Goal: Task Accomplishment & Management: Complete application form

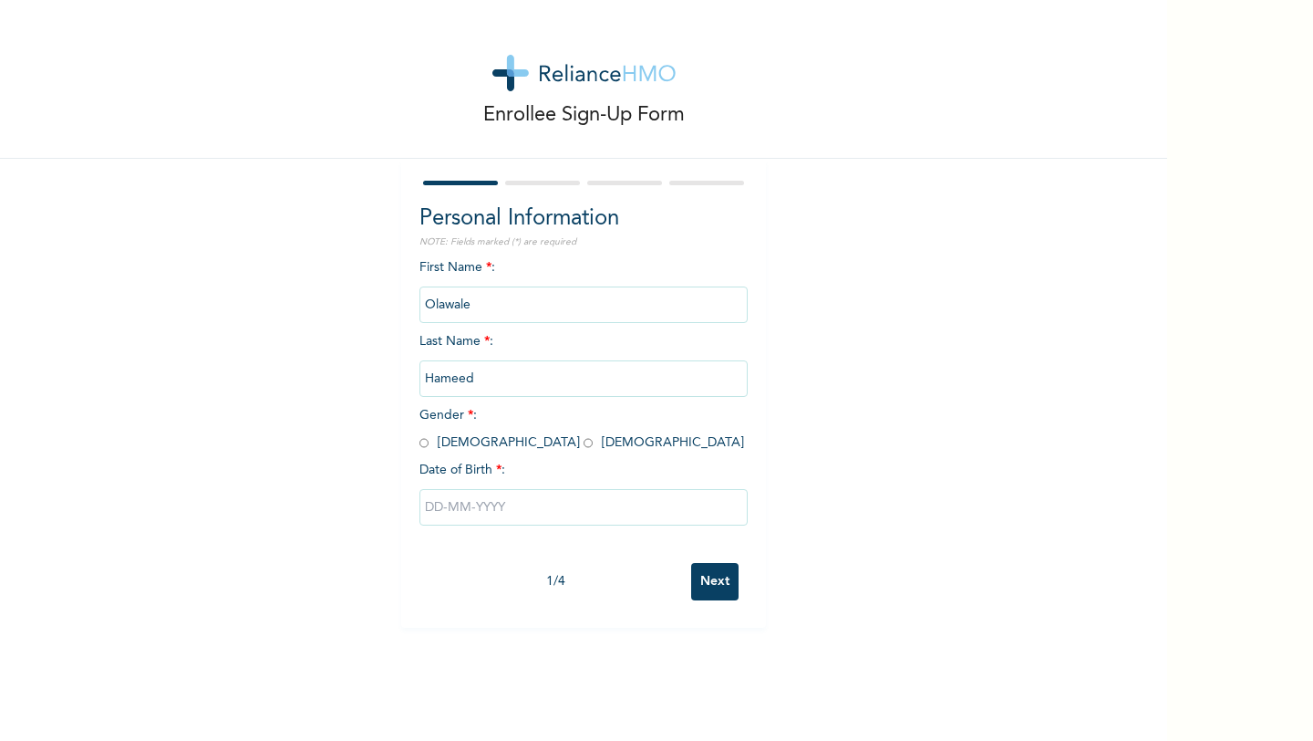
click at [425, 440] on input "radio" at bounding box center [424, 442] width 9 height 17
radio input "true"
click at [465, 510] on input "text" at bounding box center [584, 507] width 328 height 36
select select "9"
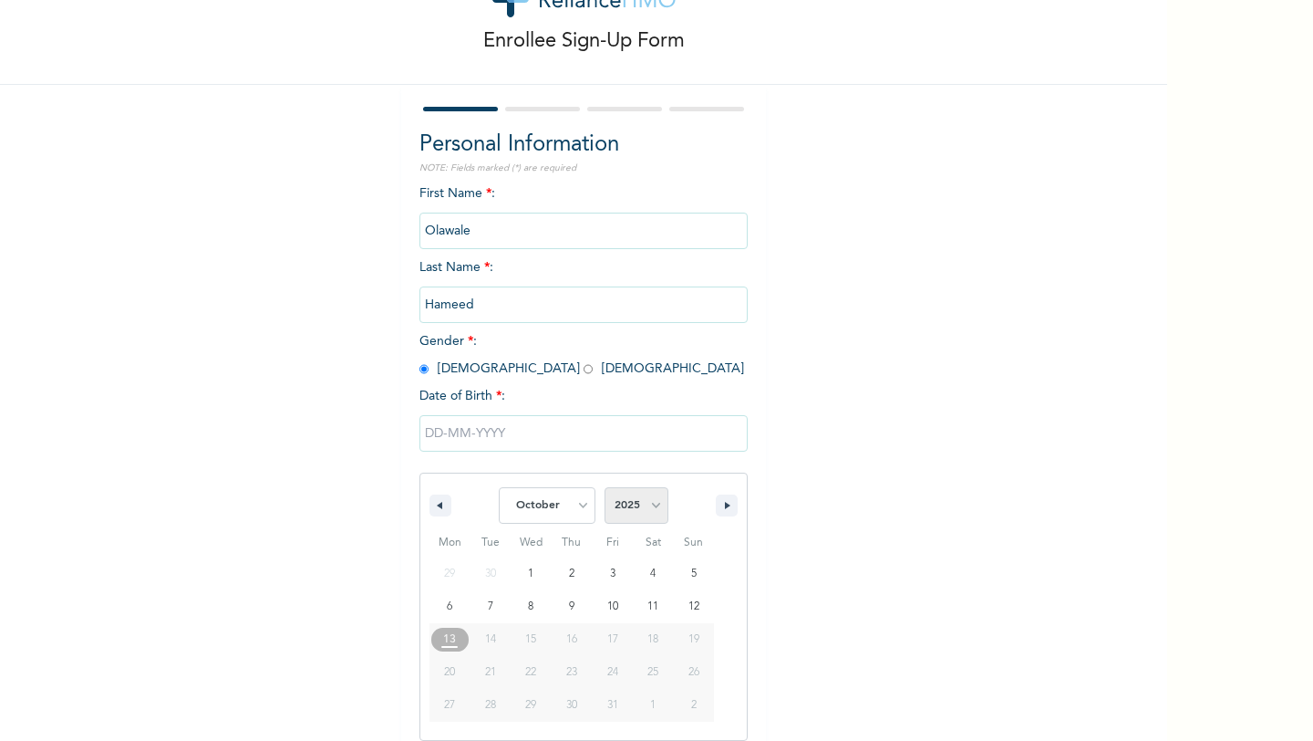
click at [648, 505] on select "2025 2024 2023 2022 2021 2020 2019 2018 2017 2016 2015 2014 2013 2012 2011 2010…" at bounding box center [637, 505] width 64 height 36
select select "1993"
click at [605, 487] on select "2025 2024 2023 2022 2021 2020 2019 2018 2017 2016 2015 2014 2013 2012 2011 2010…" at bounding box center [637, 505] width 64 height 36
click at [554, 511] on select "January February March April May June July August September October November De…" at bounding box center [547, 505] width 97 height 36
select select "7"
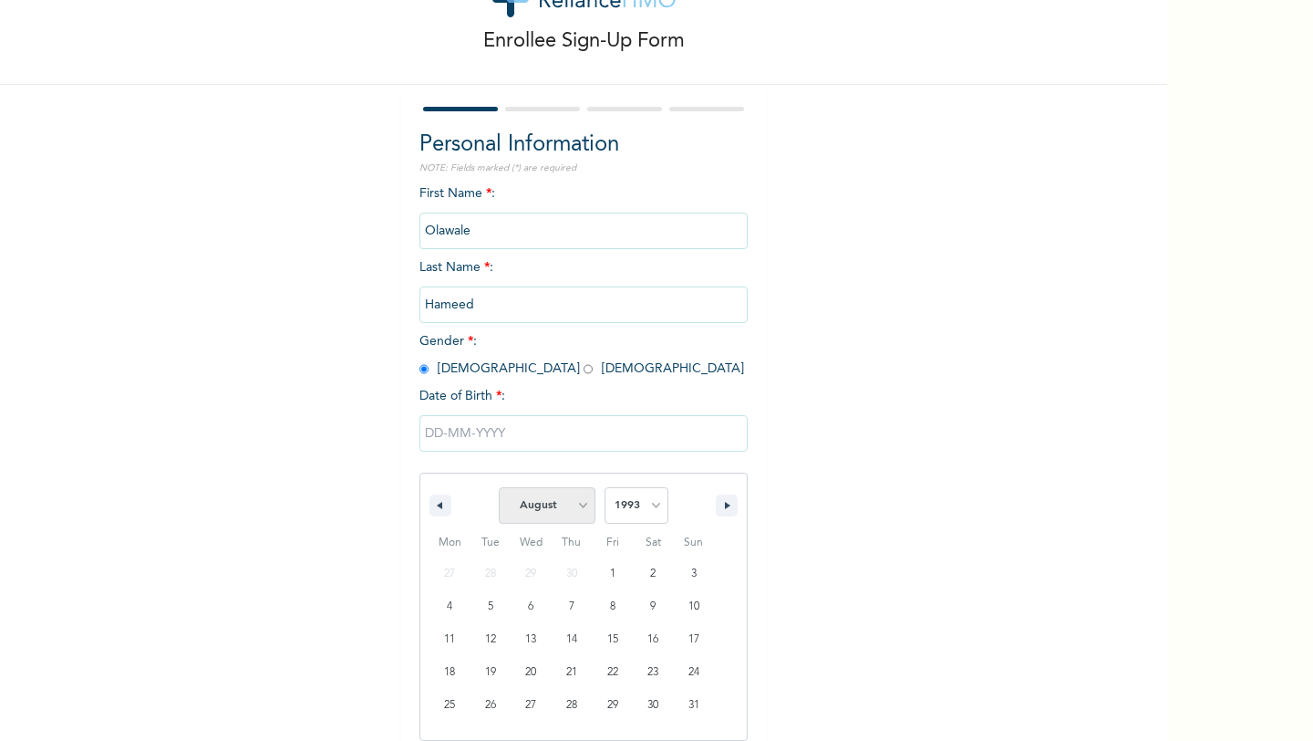
click at [500, 487] on select "January February March April May June July August September October November De…" at bounding box center [547, 505] width 97 height 36
type input "[DATE]"
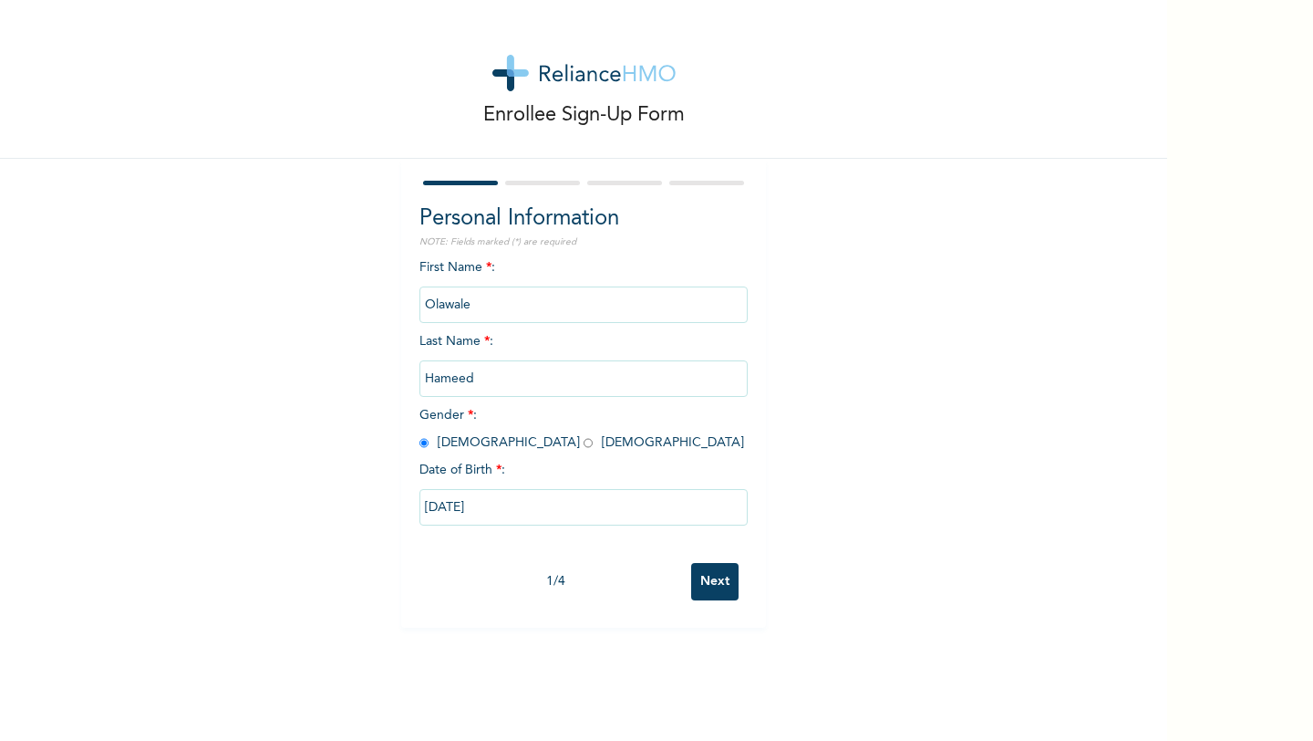
click at [722, 578] on input "Next" at bounding box center [714, 581] width 47 height 37
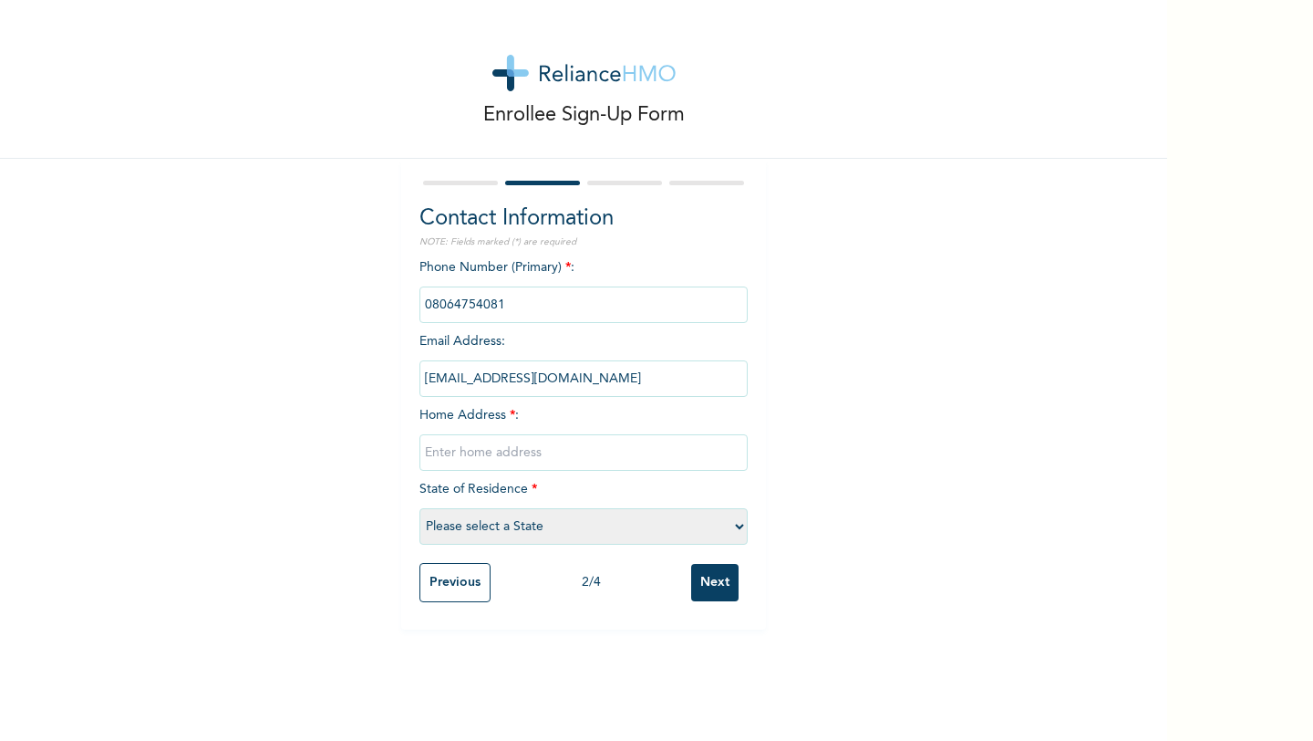
click at [459, 457] on input "text" at bounding box center [584, 452] width 328 height 36
type input "[STREET_ADDRESS]"
click at [554, 525] on select "Please select a State [PERSON_NAME] (FCT) [PERSON_NAME] Ibom [GEOGRAPHIC_DATA] …" at bounding box center [584, 526] width 328 height 36
select select "25"
click at [420, 508] on select "Please select a State [PERSON_NAME] (FCT) [PERSON_NAME] Ibom [GEOGRAPHIC_DATA] …" at bounding box center [584, 526] width 328 height 36
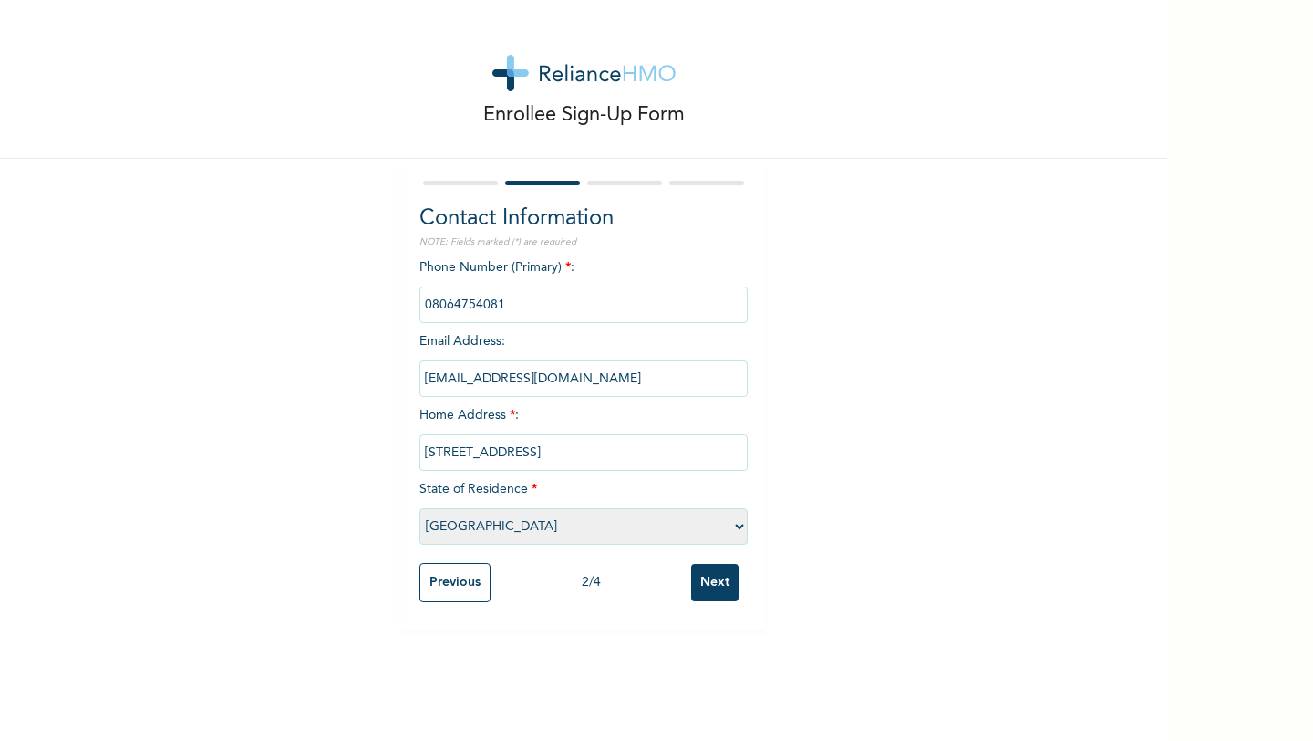
click at [707, 578] on input "Next" at bounding box center [714, 582] width 47 height 37
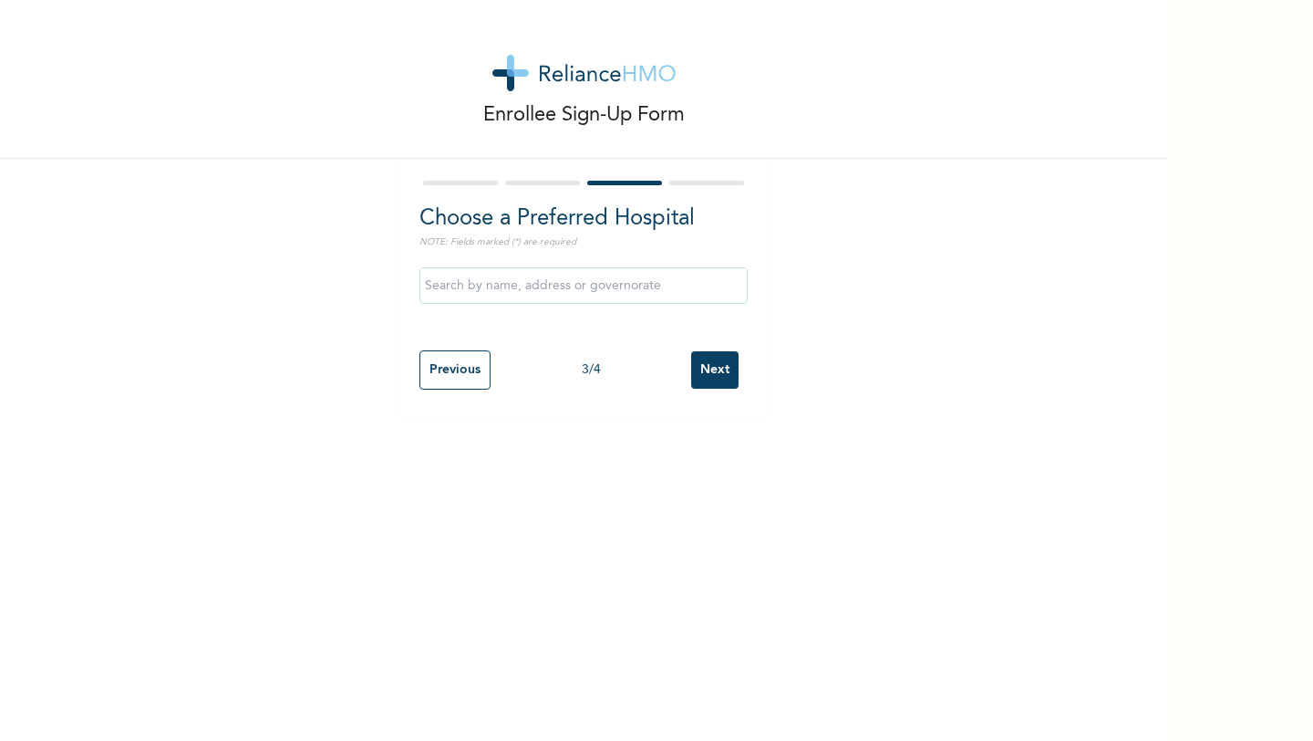
click at [525, 287] on input "text" at bounding box center [584, 285] width 328 height 36
type input "l"
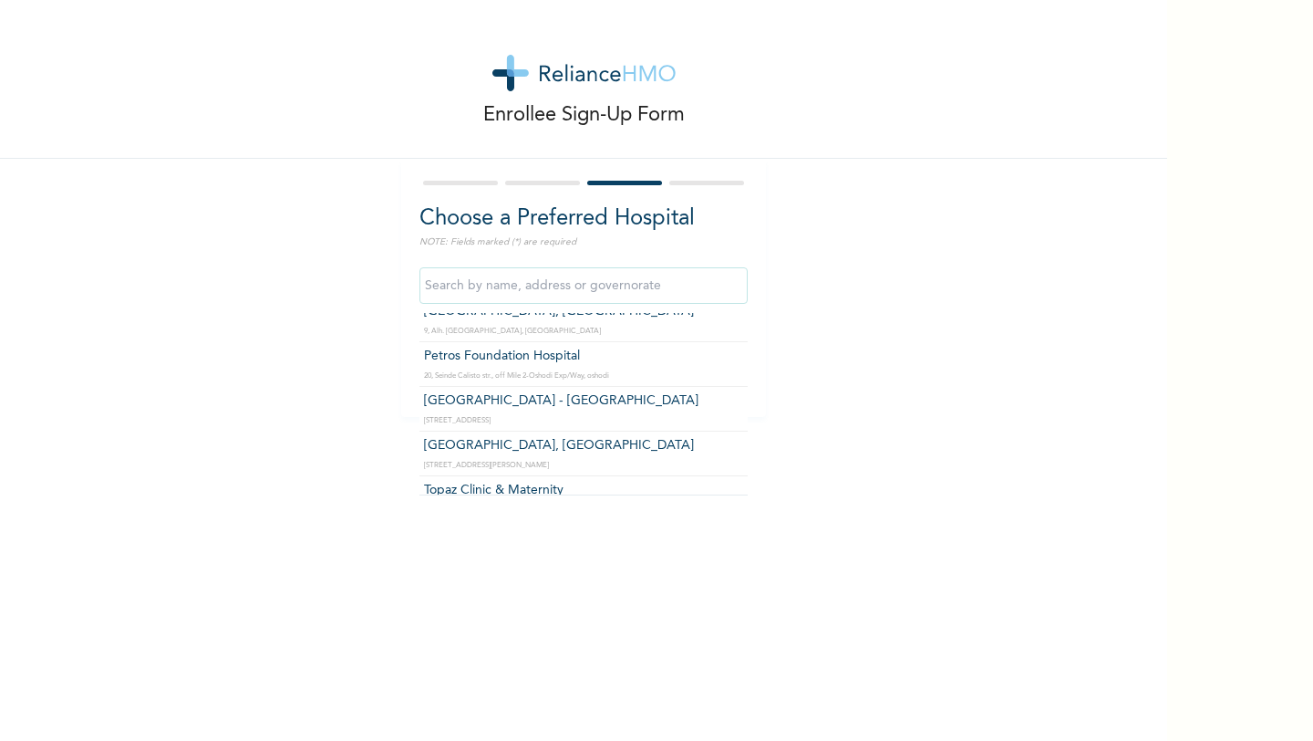
scroll to position [2762, 0]
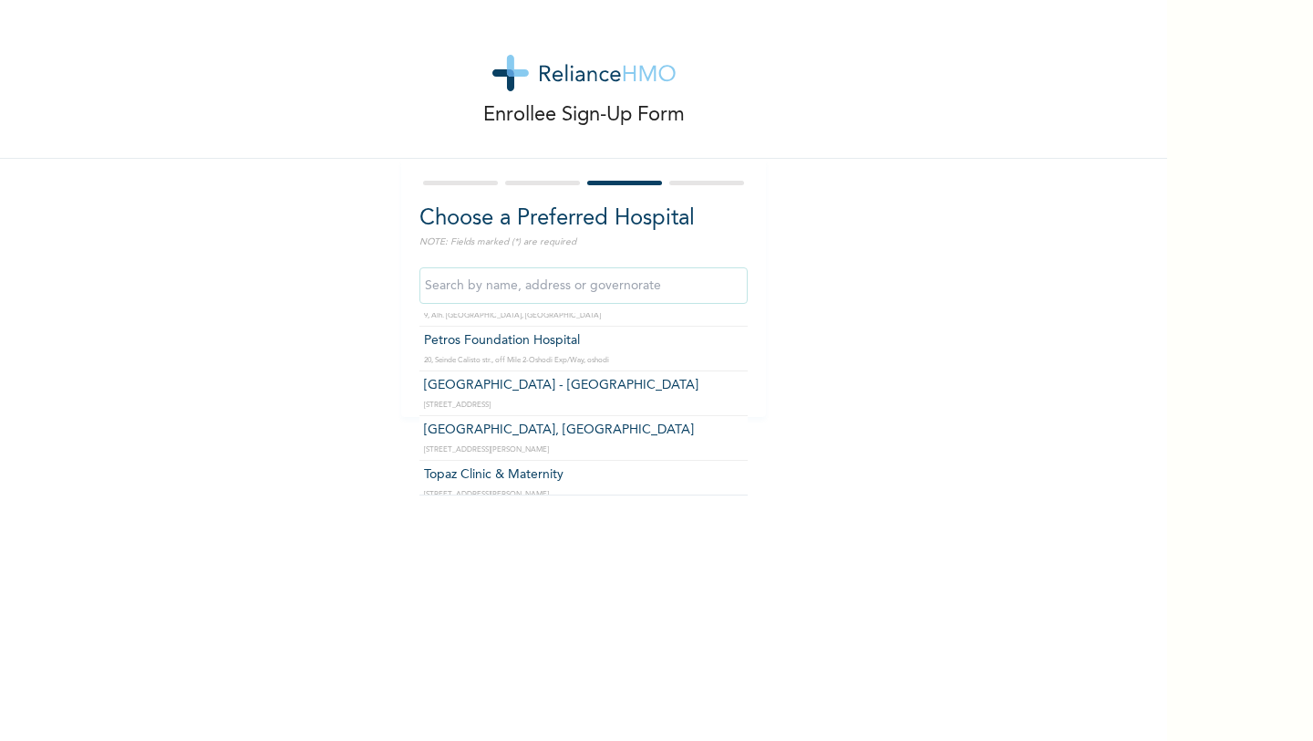
type input "Topaz Clinic & Maternity"
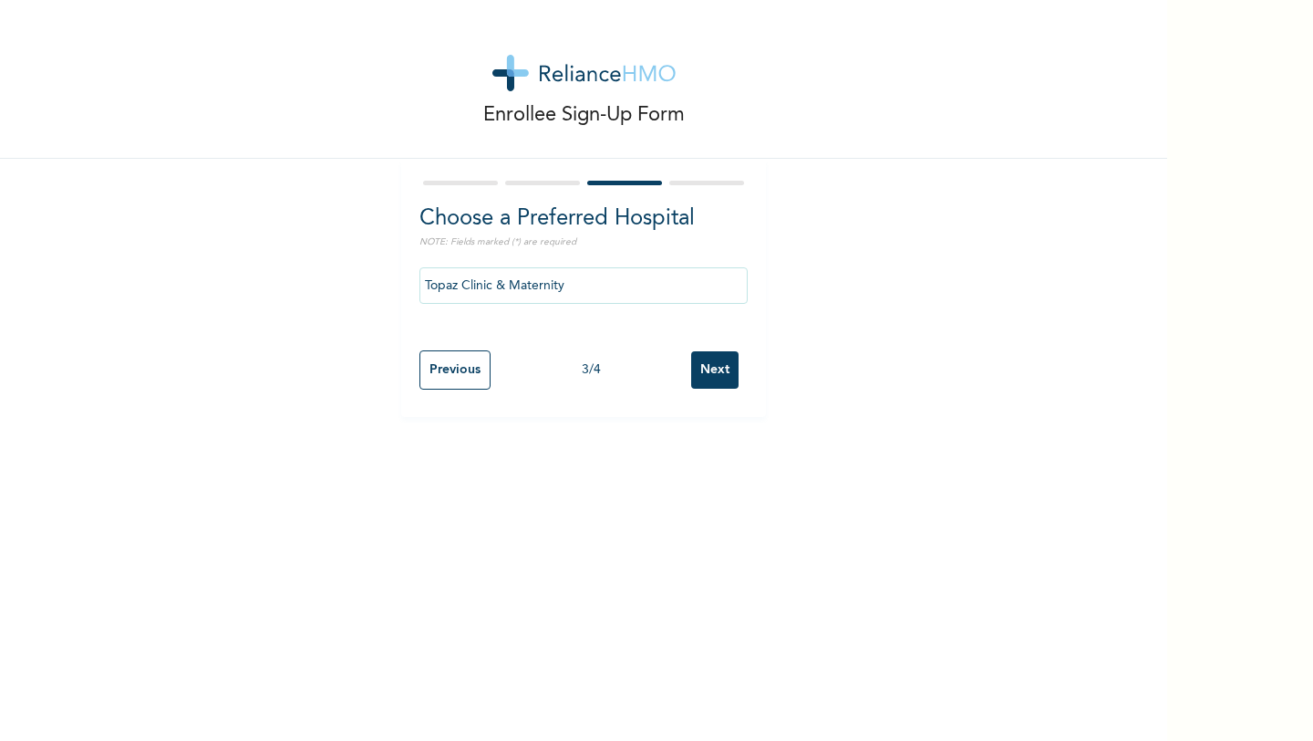
click at [720, 375] on input "Next" at bounding box center [714, 369] width 47 height 37
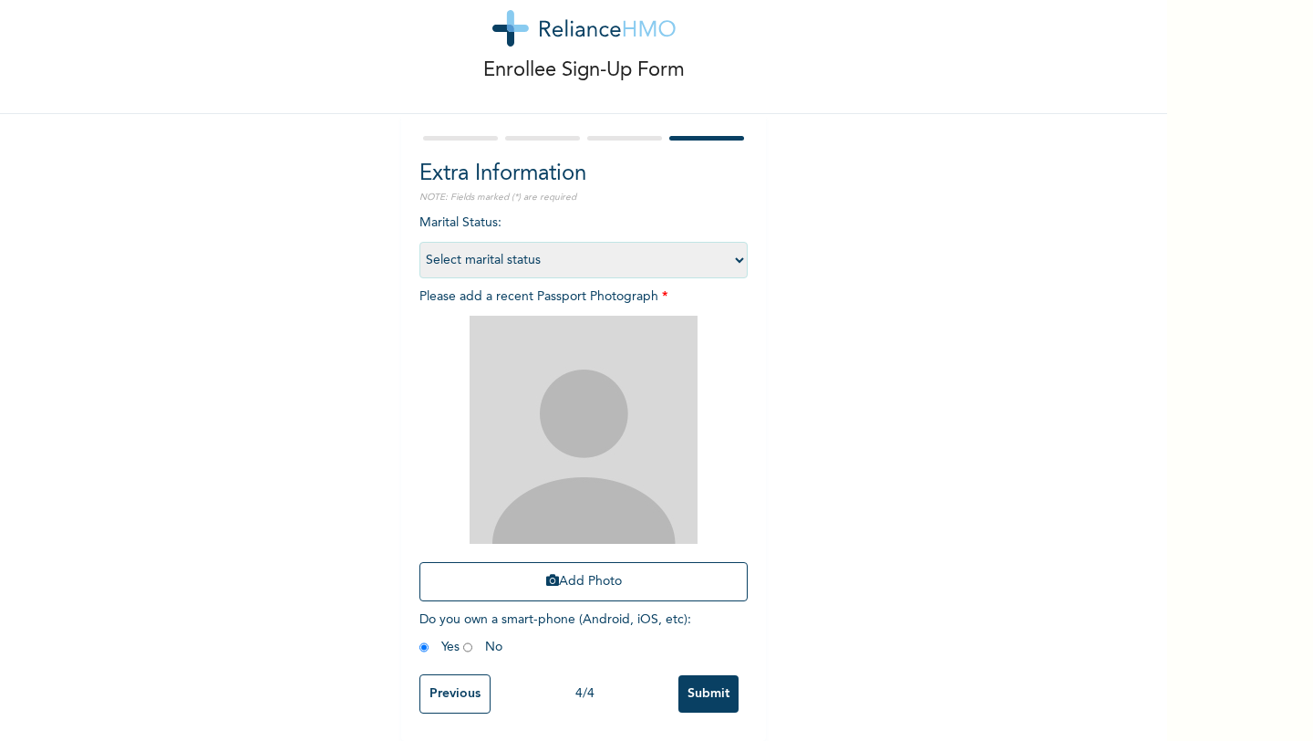
scroll to position [0, 0]
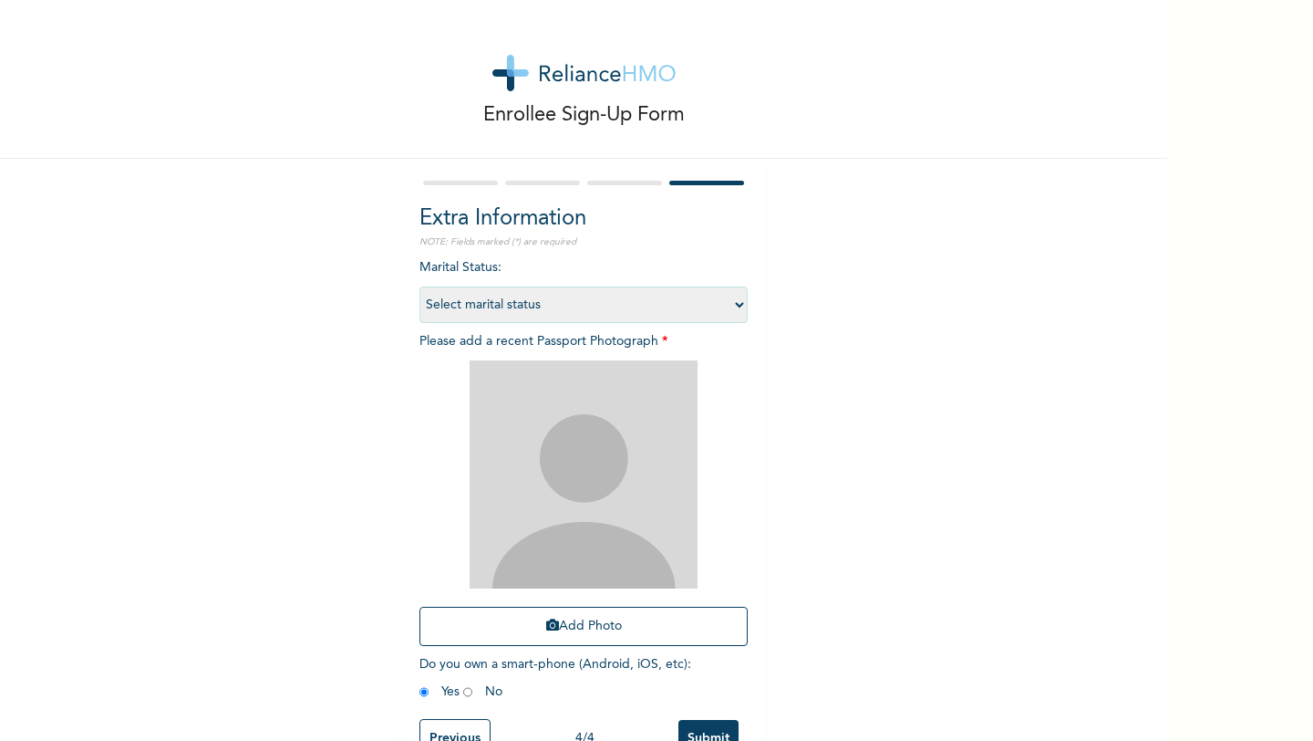
click at [629, 306] on select "Select marital status [DEMOGRAPHIC_DATA] Married [DEMOGRAPHIC_DATA] Widow/[DEMO…" at bounding box center [584, 304] width 328 height 36
click at [420, 286] on select "Select marital status [DEMOGRAPHIC_DATA] Married [DEMOGRAPHIC_DATA] Widow/[DEMO…" at bounding box center [584, 304] width 328 height 36
click at [606, 312] on select "Select marital status [DEMOGRAPHIC_DATA] Married [DEMOGRAPHIC_DATA] Widow/[DEMO…" at bounding box center [584, 304] width 328 height 36
click at [420, 286] on select "Select marital status [DEMOGRAPHIC_DATA] Married [DEMOGRAPHIC_DATA] Widow/[DEMO…" at bounding box center [584, 304] width 328 height 36
click at [607, 309] on select "Select marital status [DEMOGRAPHIC_DATA] Married [DEMOGRAPHIC_DATA] Widow/[DEMO…" at bounding box center [584, 304] width 328 height 36
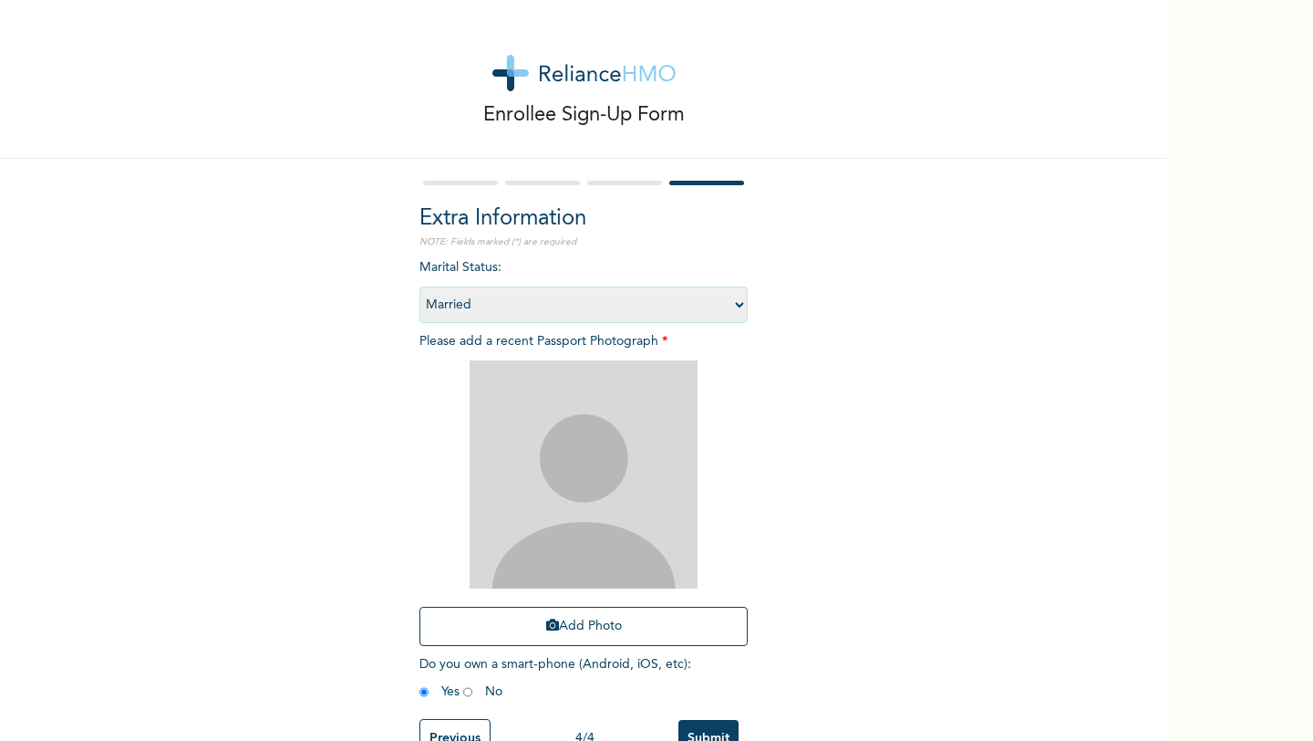
select select "1"
click at [420, 286] on select "Select marital status [DEMOGRAPHIC_DATA] Married [DEMOGRAPHIC_DATA] Widow/[DEMO…" at bounding box center [584, 304] width 328 height 36
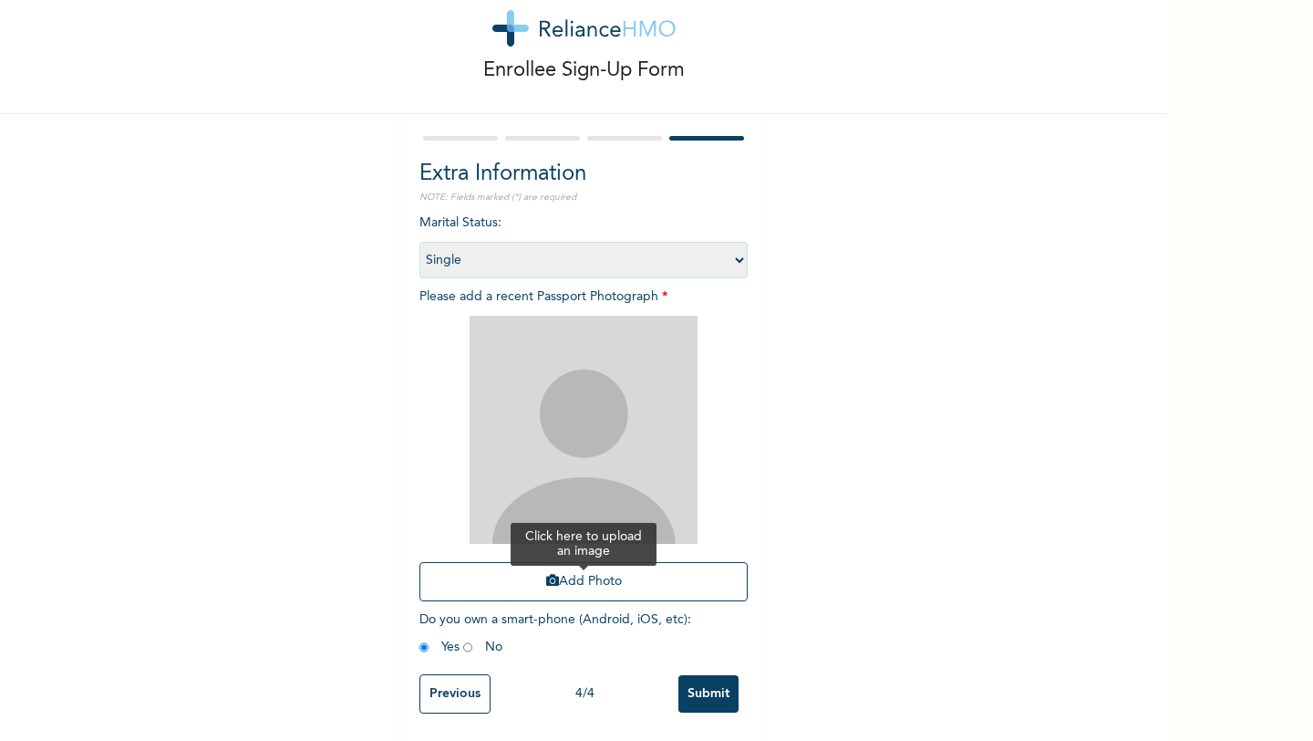
click at [570, 585] on button "Add Photo" at bounding box center [584, 581] width 328 height 39
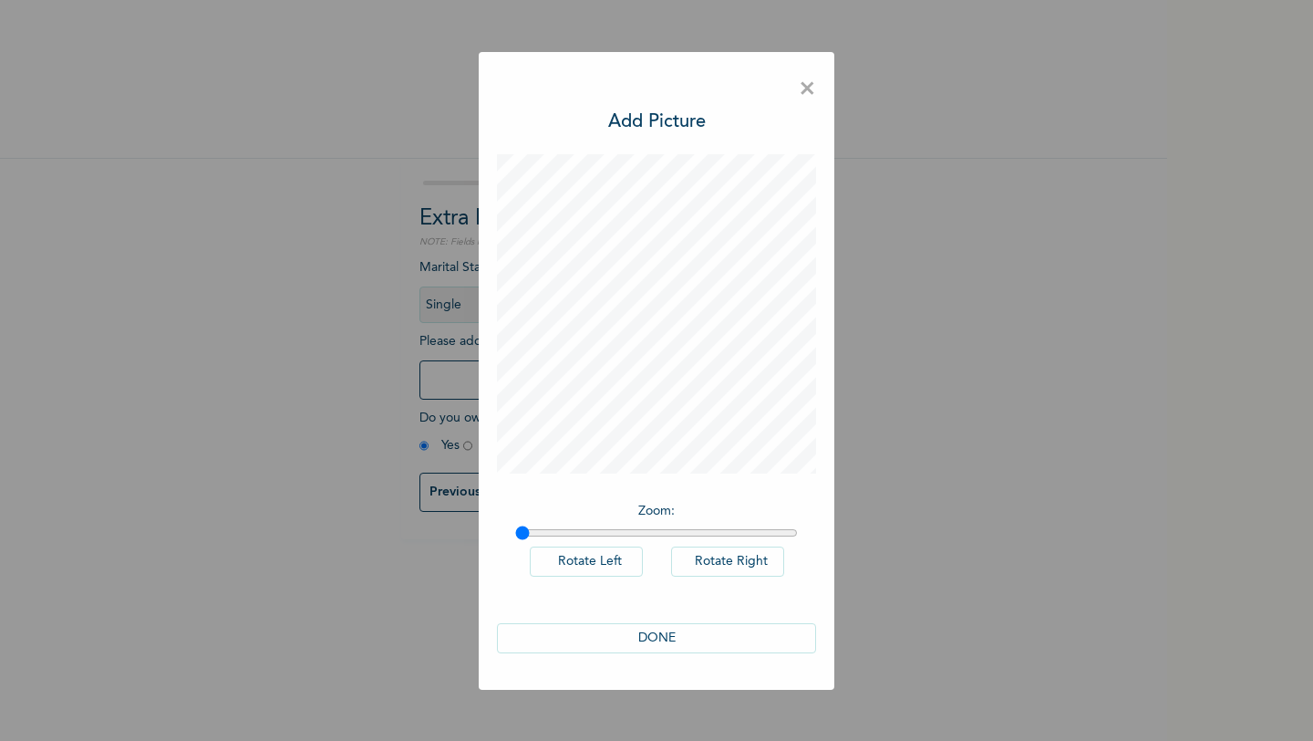
scroll to position [0, 0]
click at [706, 642] on button "DONE" at bounding box center [656, 638] width 319 height 30
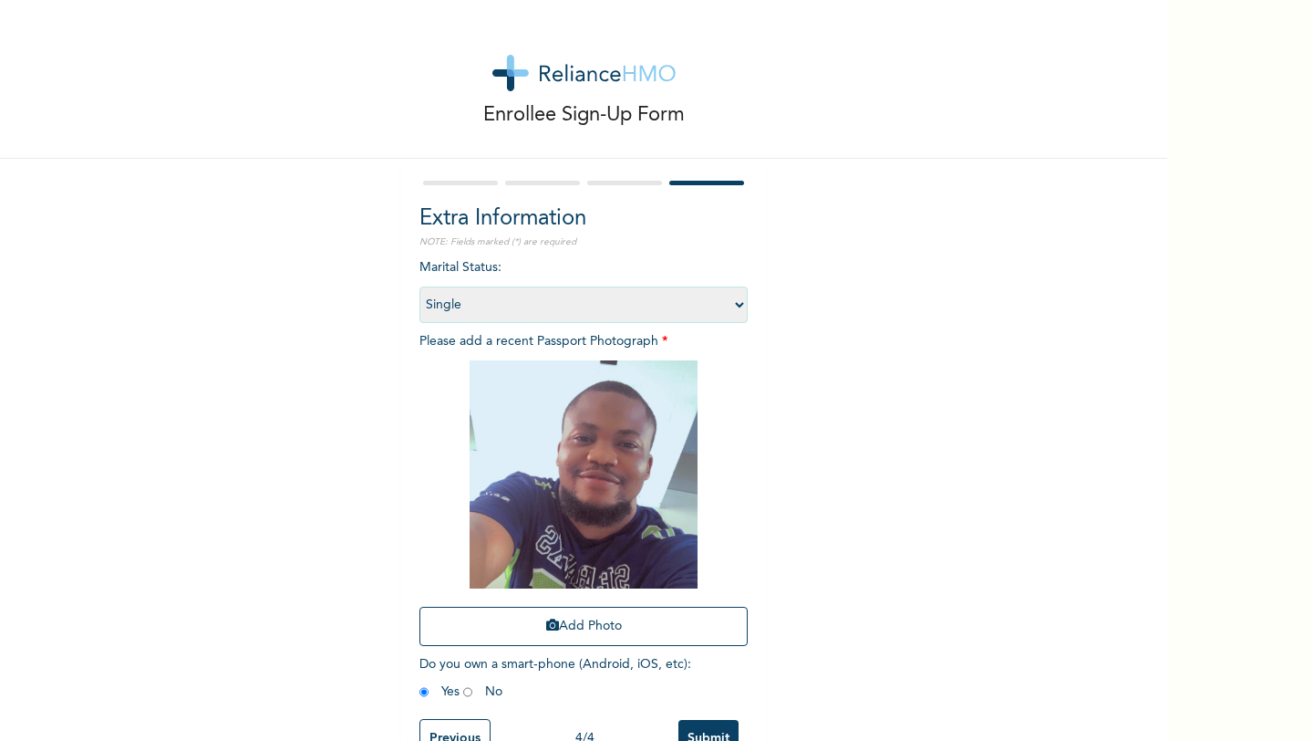
scroll to position [47, 0]
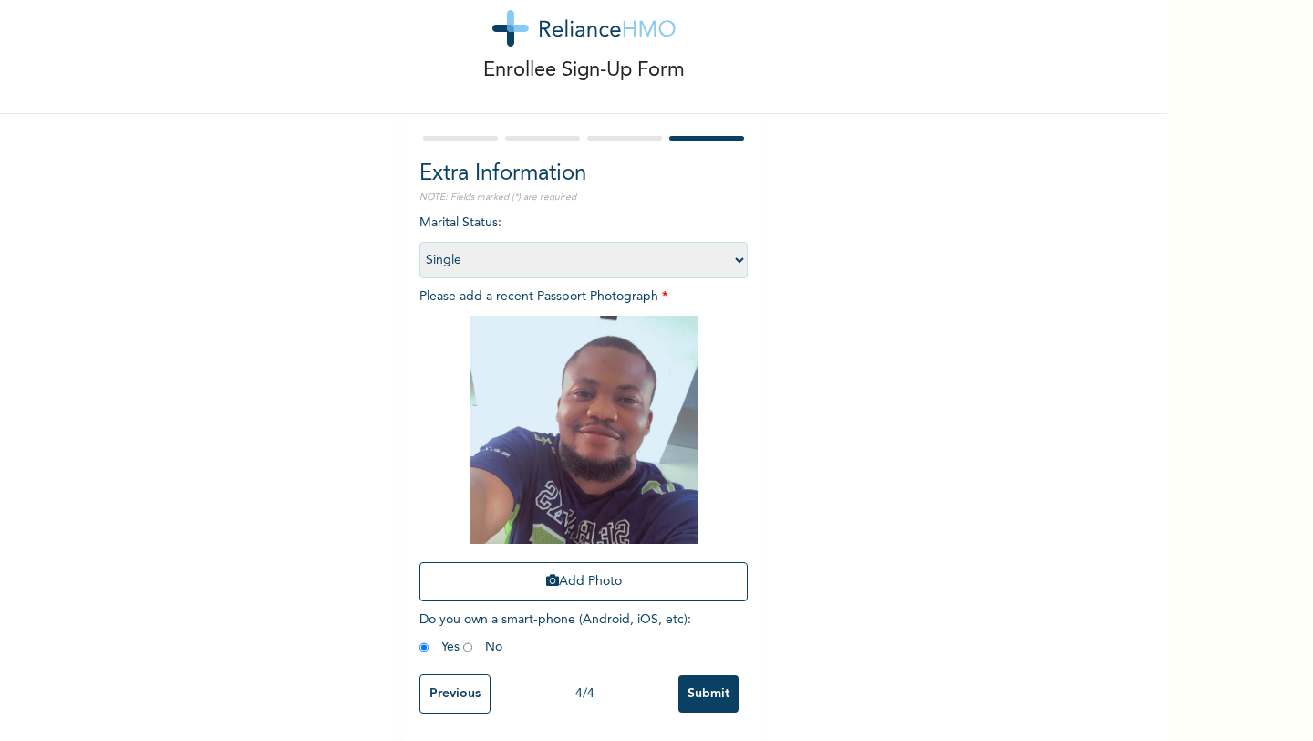
click at [709, 689] on input "Submit" at bounding box center [709, 693] width 60 height 37
